Goal: Task Accomplishment & Management: Use online tool/utility

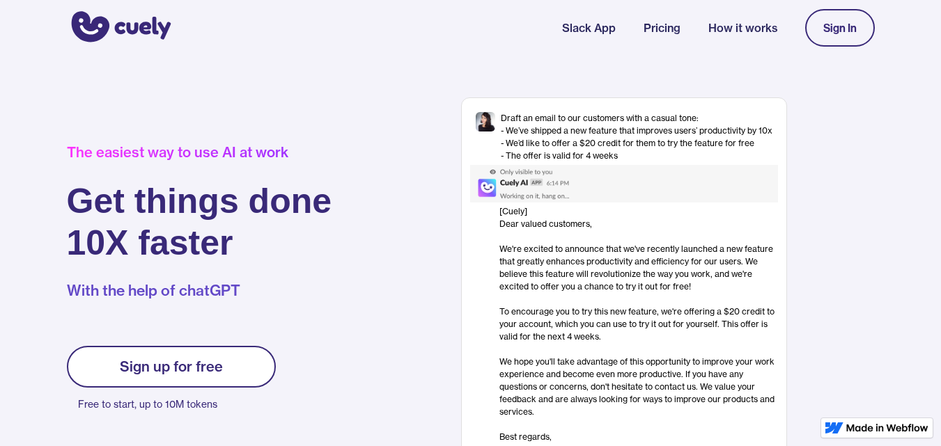
click at [852, 34] on link "Sign In" at bounding box center [840, 28] width 70 height 38
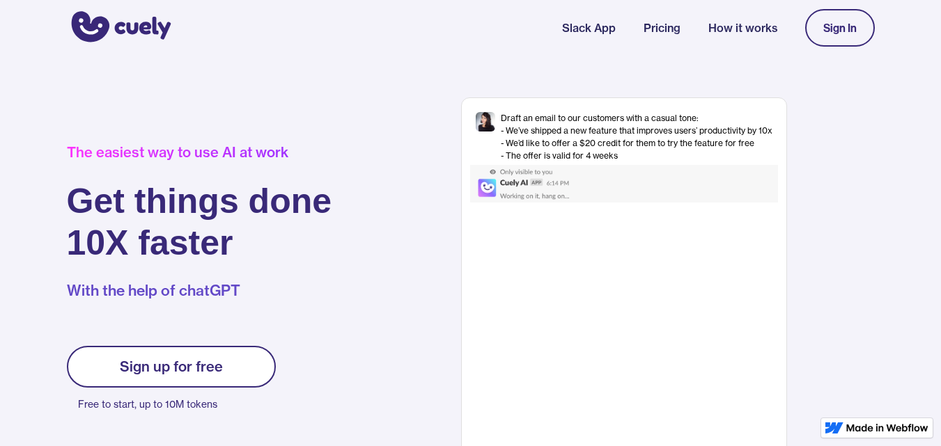
scroll to position [103, 0]
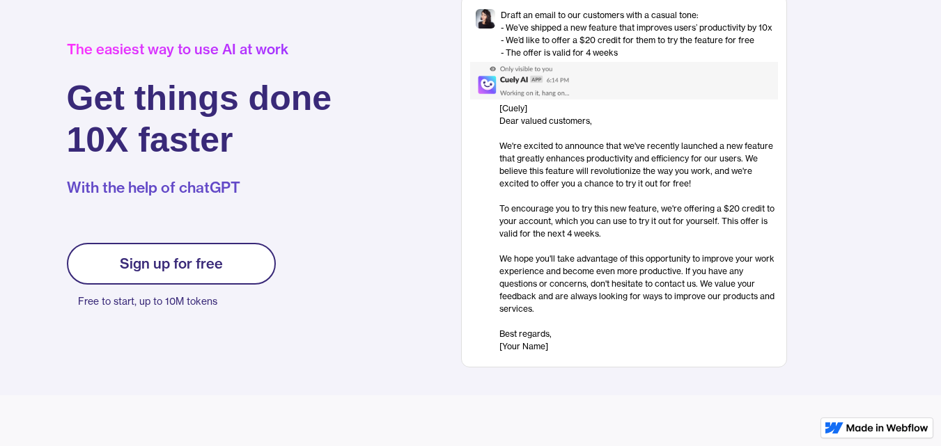
click at [176, 278] on link "Sign up for free" at bounding box center [171, 264] width 209 height 42
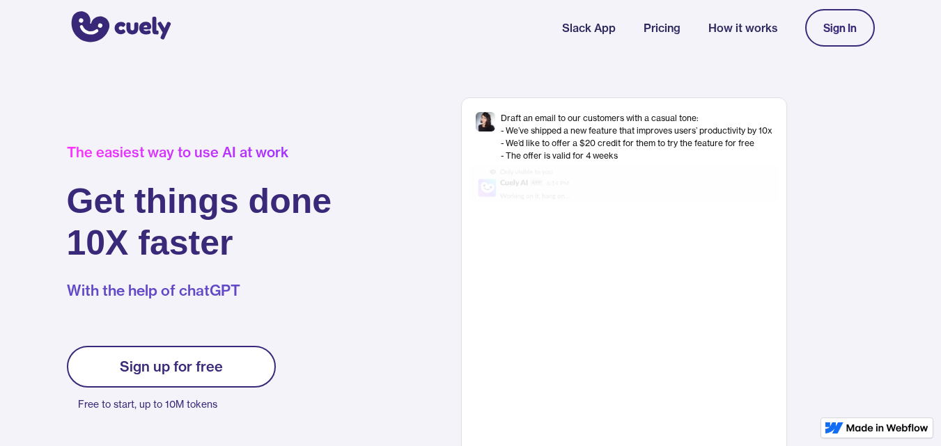
click at [204, 366] on div "Sign up for free" at bounding box center [171, 367] width 103 height 17
click at [839, 13] on link "Sign In" at bounding box center [840, 28] width 70 height 38
click at [840, 25] on div "Sign In" at bounding box center [839, 28] width 33 height 13
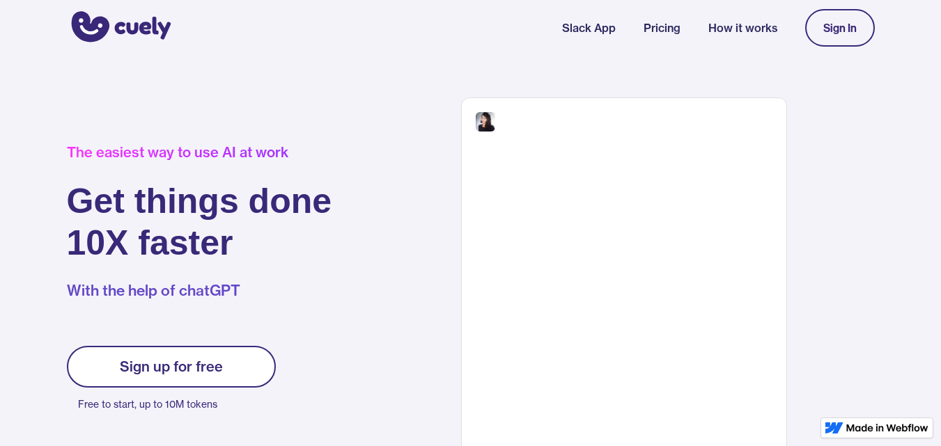
click at [863, 33] on link "Sign In" at bounding box center [840, 28] width 70 height 38
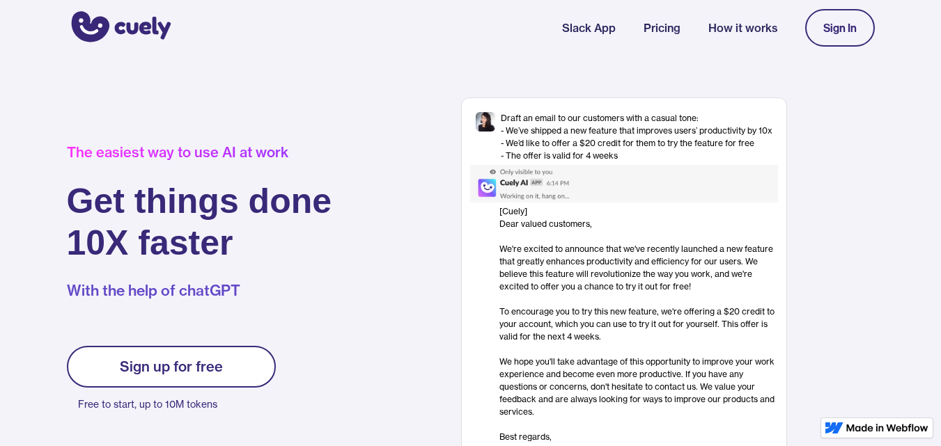
click at [840, 191] on div "Draft an email to our customers with a casual tone: - We’ve shipped a new featu…" at bounding box center [623, 284] width 501 height 373
click at [838, 33] on div "Sign In" at bounding box center [839, 28] width 33 height 13
